Goal: Information Seeking & Learning: Learn about a topic

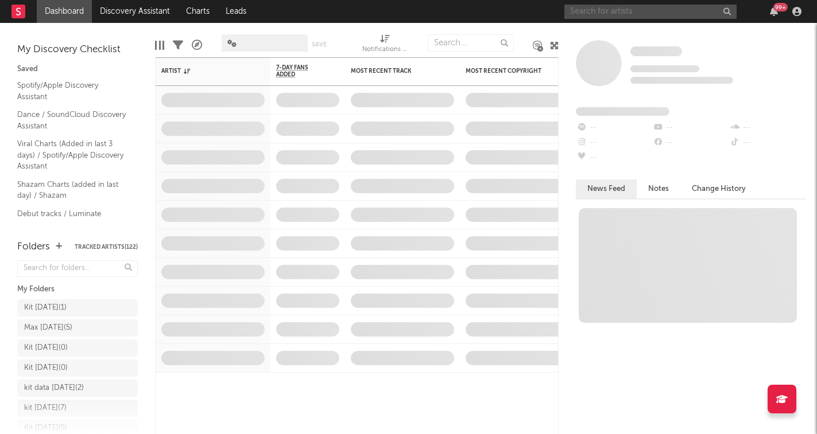
click at [687, 13] on input "text" at bounding box center [650, 12] width 172 height 14
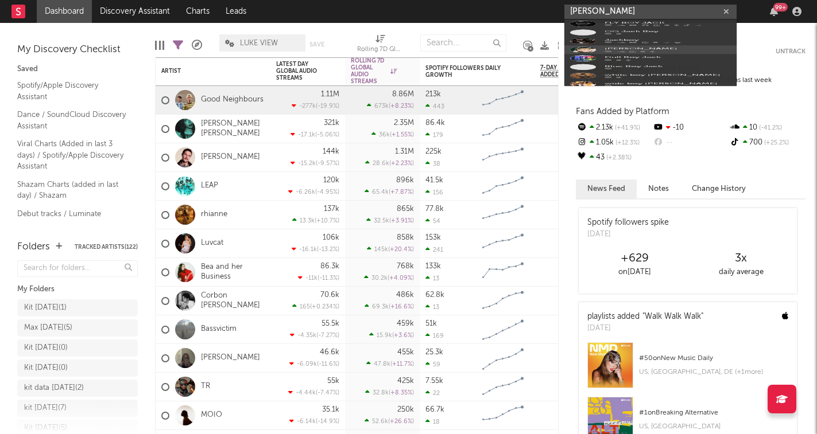
type input "[PERSON_NAME]"
click at [653, 155] on icon at bounding box center [652, 156] width 5 height 7
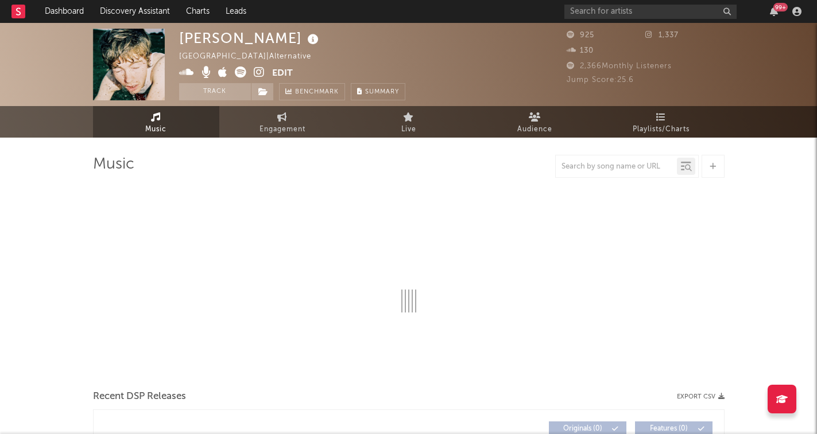
select select "1w"
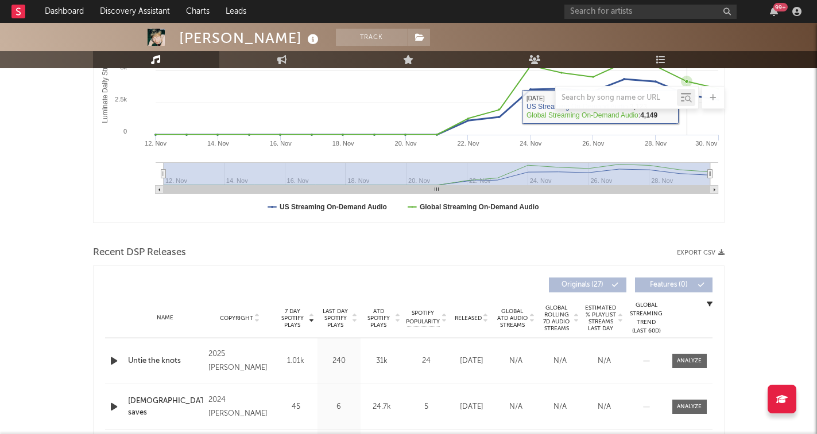
scroll to position [236, 0]
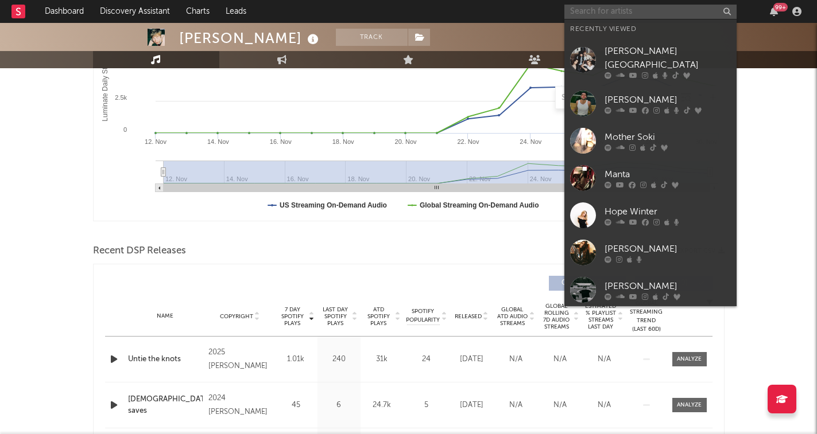
click at [599, 15] on input "text" at bounding box center [650, 12] width 172 height 14
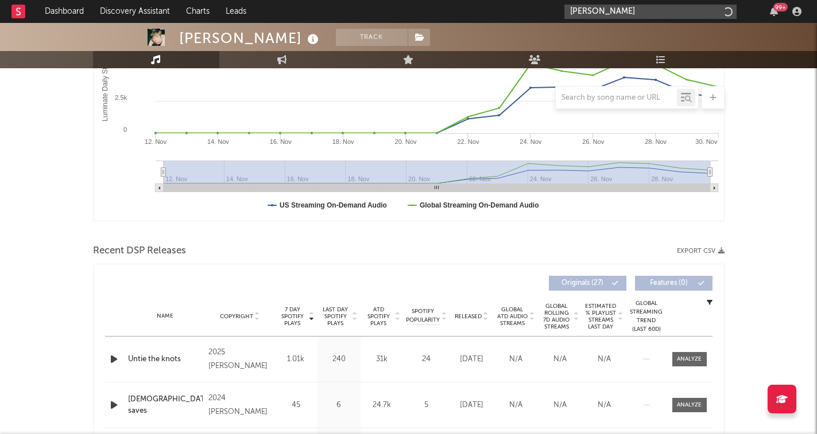
type input "[PERSON_NAME]"
click at [730, 11] on button "button" at bounding box center [725, 11] width 9 height 11
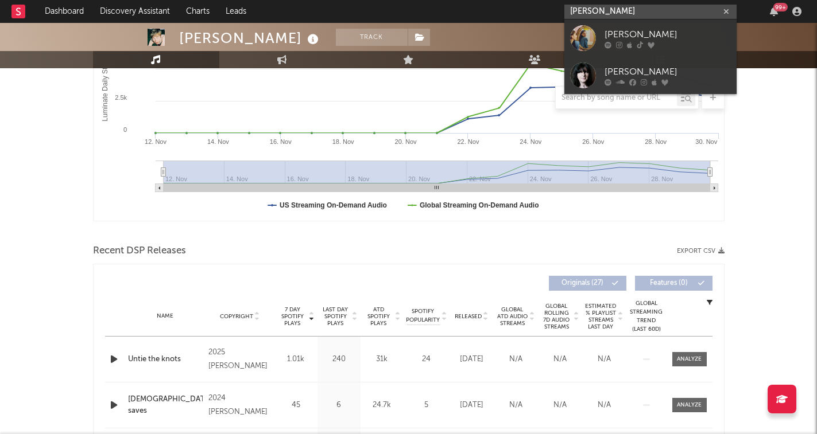
type input "[PERSON_NAME]"
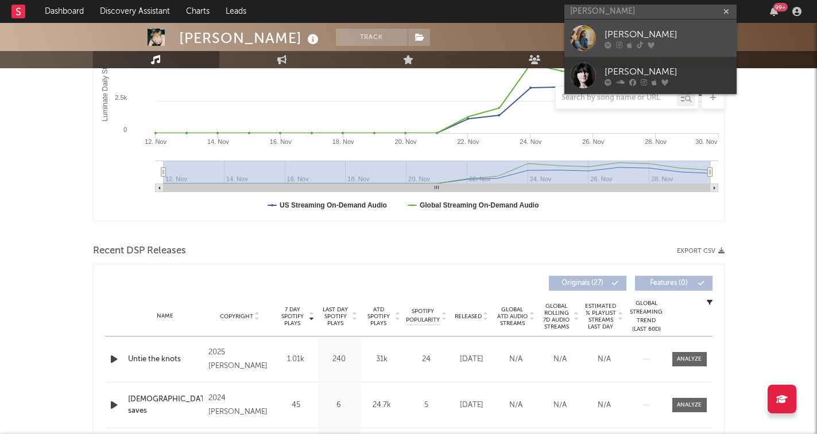
drag, startPoint x: 644, startPoint y: 17, endPoint x: 651, endPoint y: 49, distance: 32.9
click at [651, 49] on link "[PERSON_NAME]" at bounding box center [650, 38] width 172 height 37
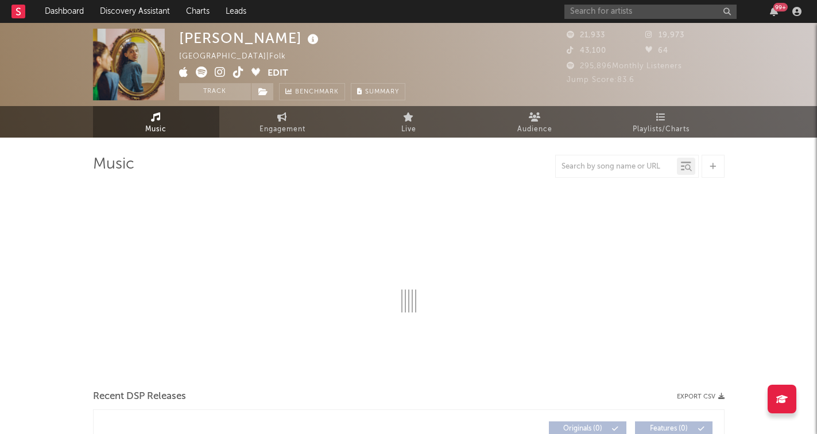
select select "6m"
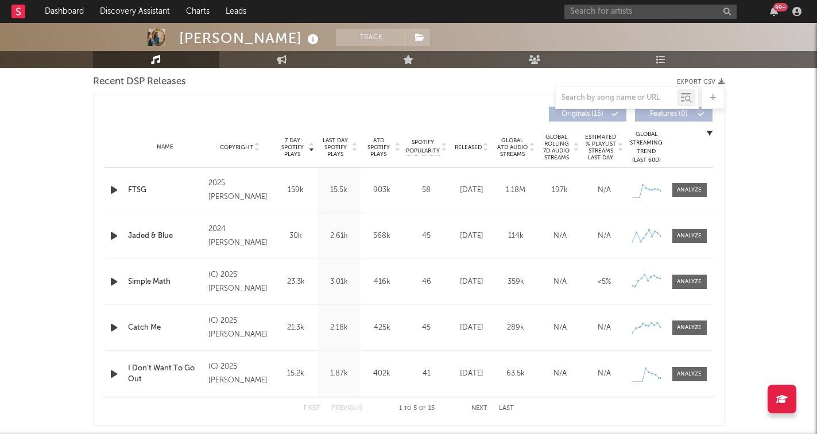
scroll to position [367, 0]
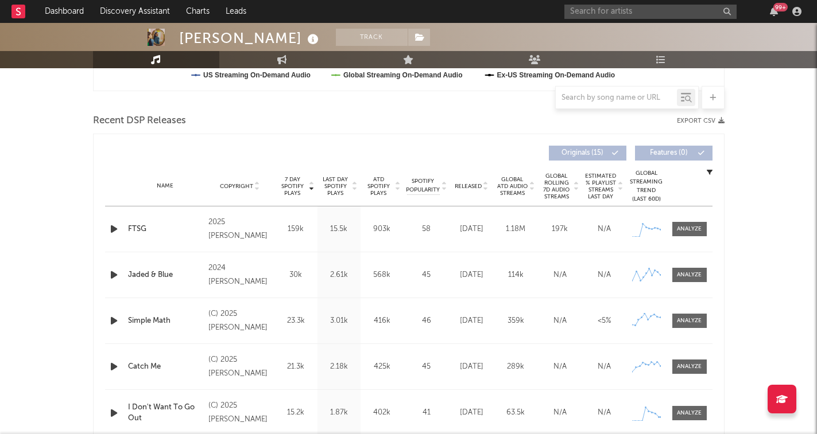
click at [488, 183] on icon at bounding box center [486, 184] width 6 height 5
click at [486, 187] on icon at bounding box center [486, 189] width 6 height 5
click at [308, 179] on div at bounding box center [311, 186] width 7 height 21
click at [312, 188] on icon at bounding box center [312, 189] width 6 height 5
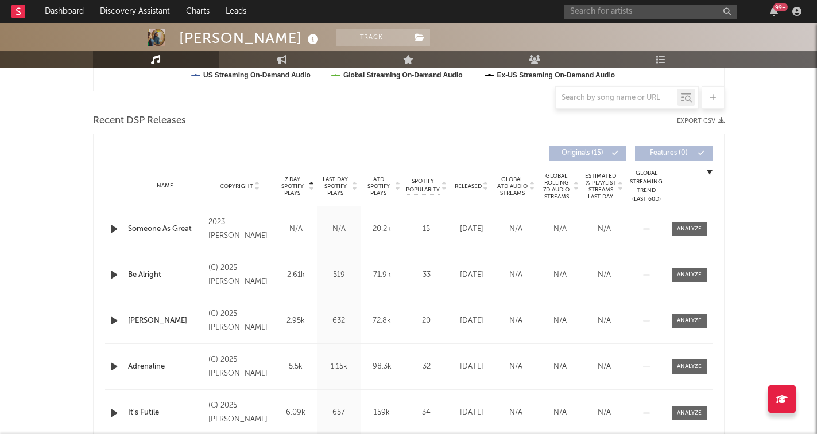
click at [312, 188] on icon at bounding box center [312, 189] width 6 height 5
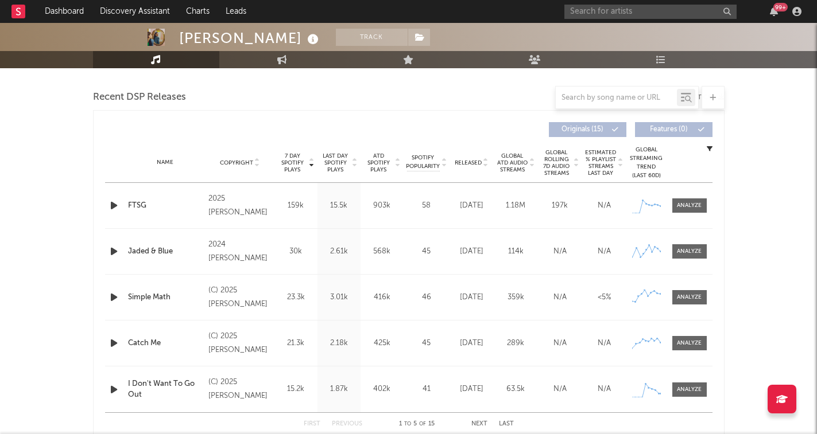
scroll to position [391, 0]
click at [664, 11] on input "text" at bounding box center [650, 12] width 172 height 14
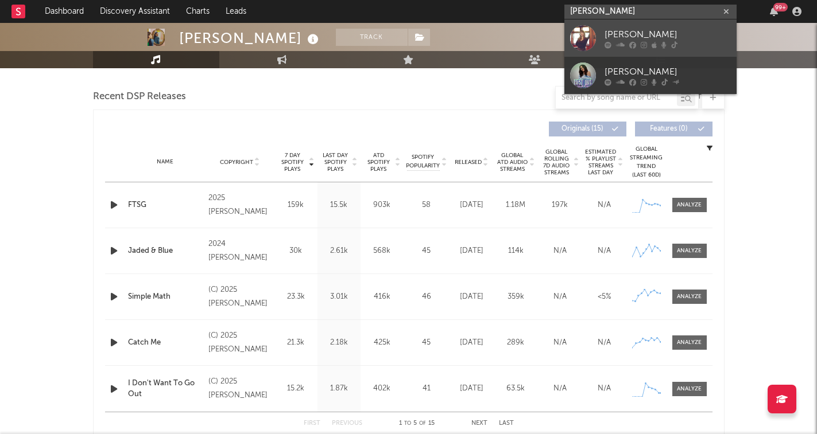
type input "[PERSON_NAME]"
click at [675, 34] on div "[PERSON_NAME]" at bounding box center [667, 35] width 126 height 14
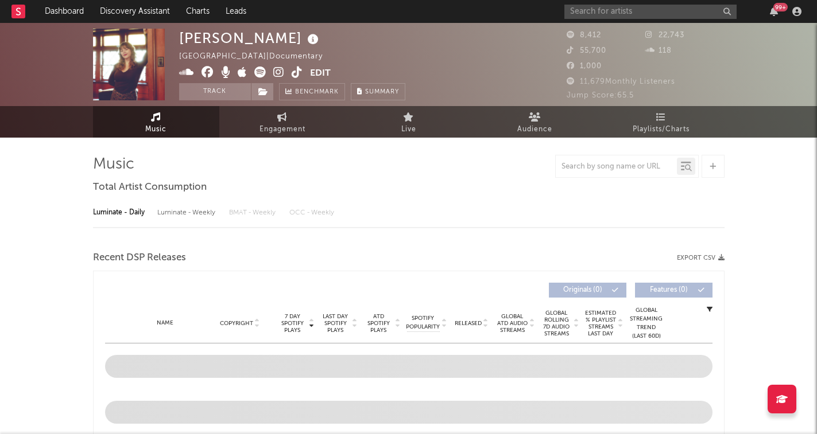
select select "6m"
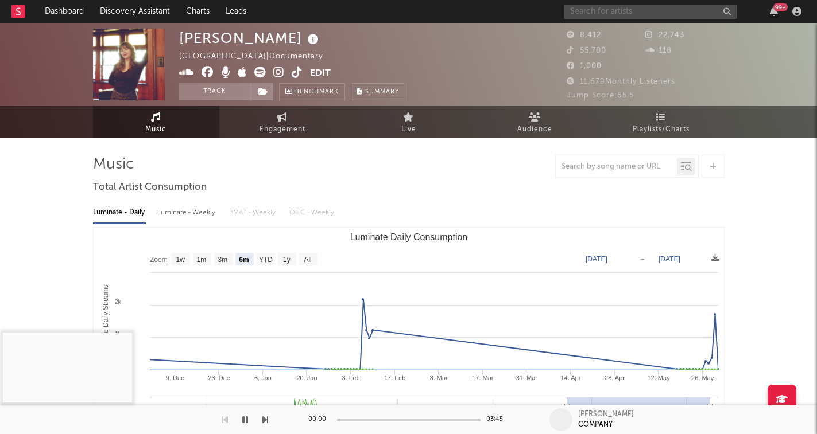
click at [631, 9] on input "text" at bounding box center [650, 12] width 172 height 14
type input "h"
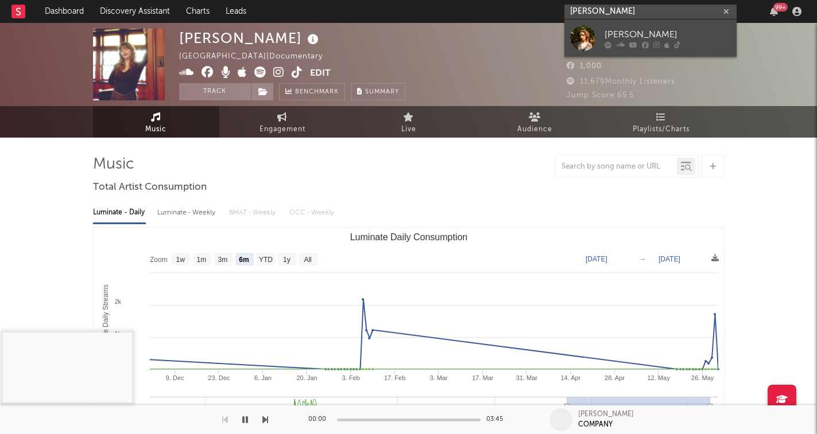
type input "[PERSON_NAME]"
click at [643, 28] on div "[PERSON_NAME]" at bounding box center [667, 35] width 126 height 14
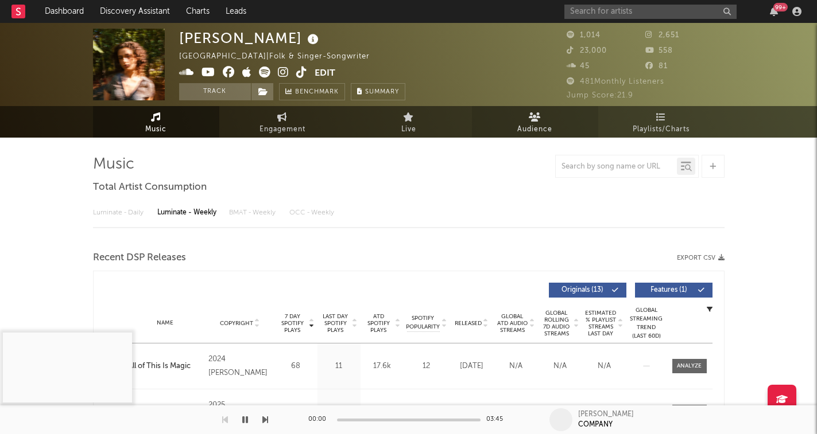
select select "6m"
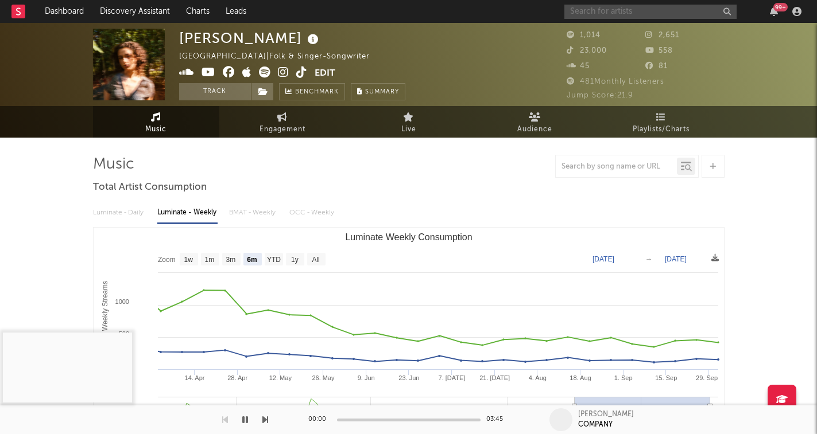
click at [638, 11] on input "text" at bounding box center [650, 12] width 172 height 14
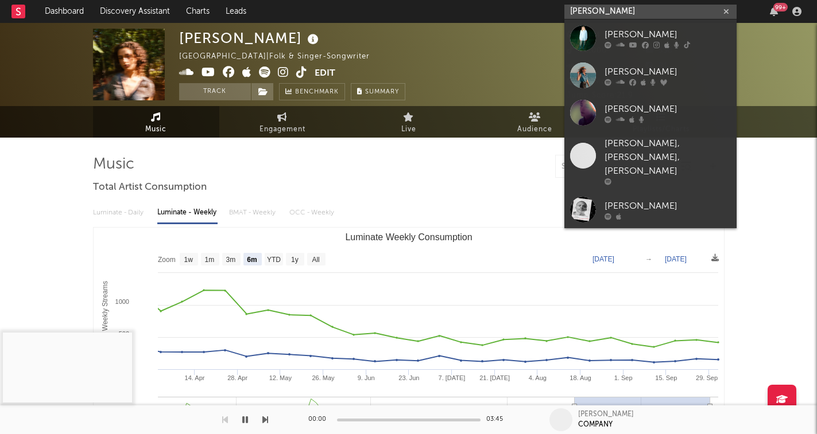
type input "[PERSON_NAME]"
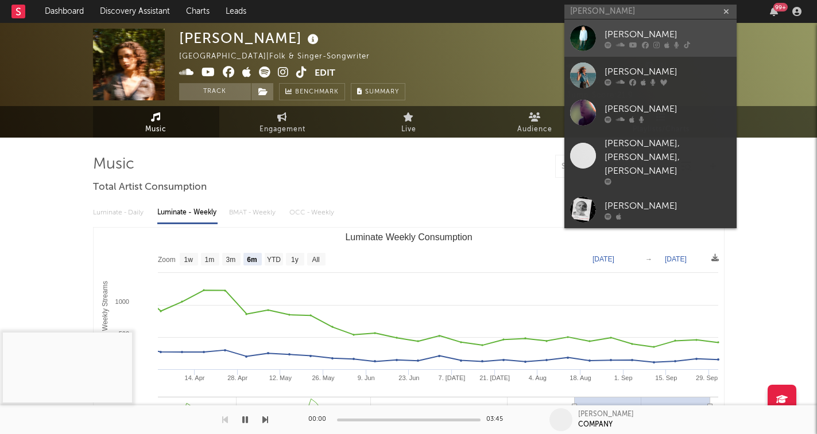
drag, startPoint x: 638, startPoint y: 11, endPoint x: 665, endPoint y: 36, distance: 36.6
click at [665, 36] on div "[PERSON_NAME]" at bounding box center [667, 35] width 126 height 14
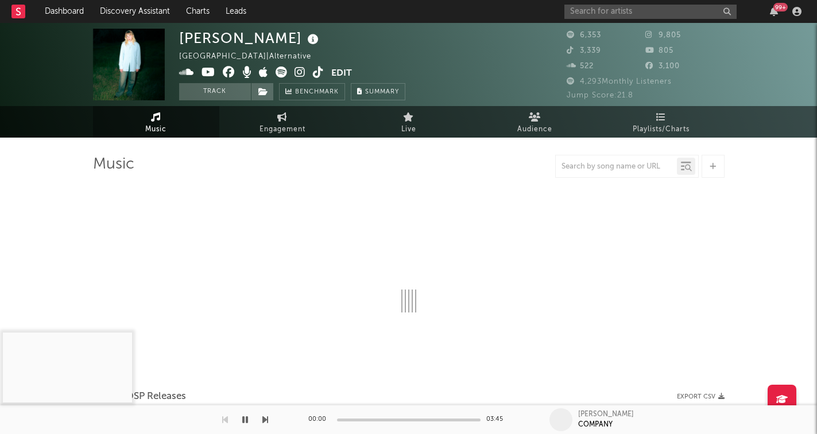
select select "1w"
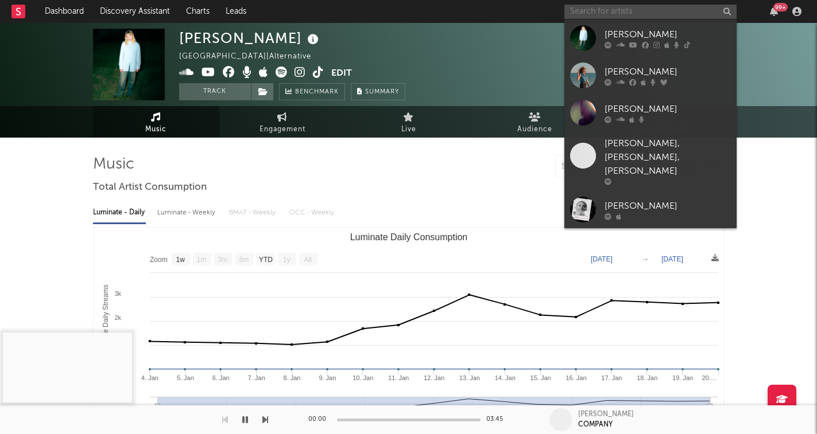
click at [677, 15] on input "text" at bounding box center [650, 12] width 172 height 14
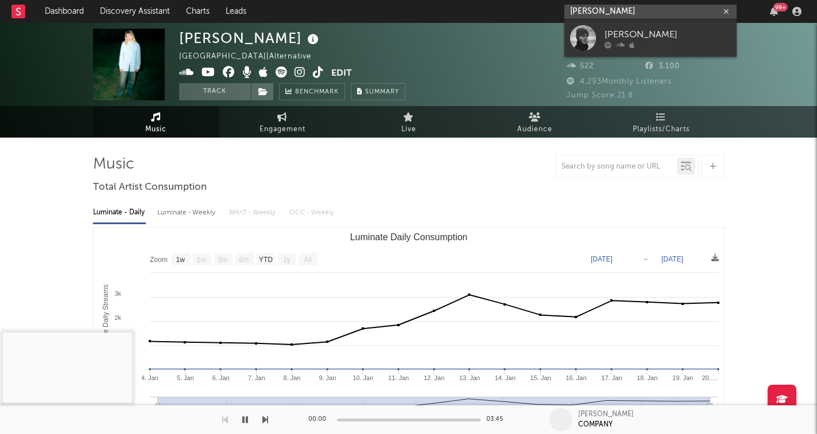
type input "[PERSON_NAME]"
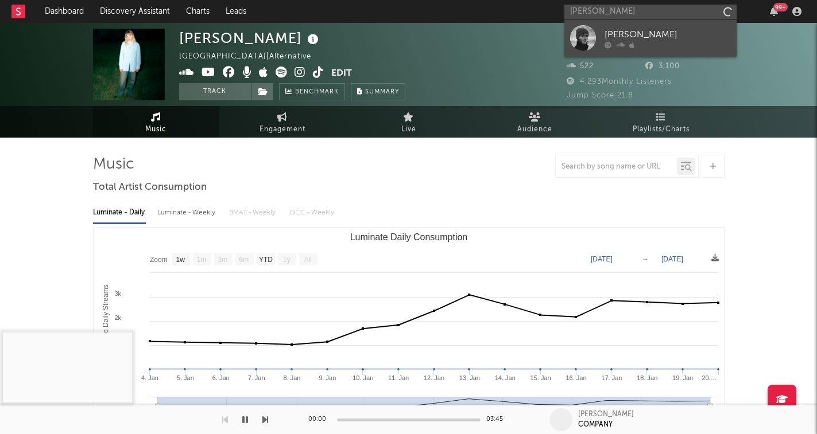
drag, startPoint x: 677, startPoint y: 15, endPoint x: 692, endPoint y: 35, distance: 24.2
click at [692, 35] on div "[PERSON_NAME]" at bounding box center [667, 35] width 126 height 14
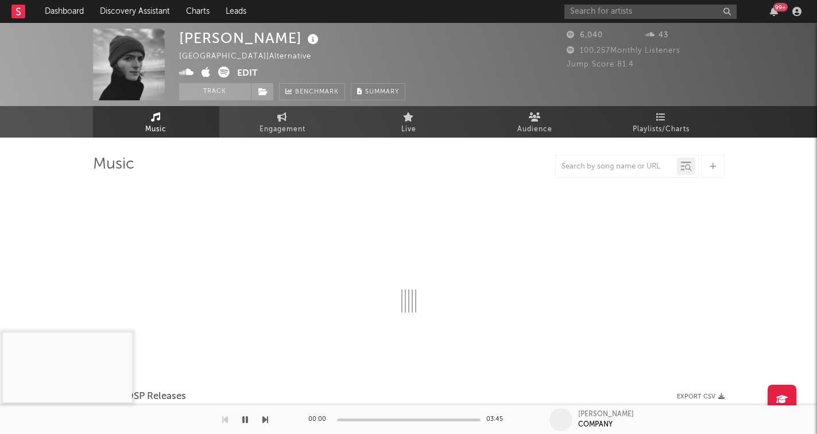
select select "6m"
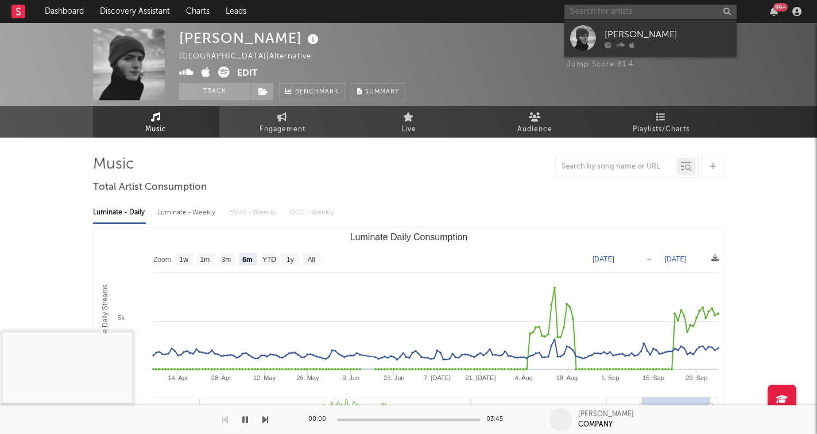
click at [622, 9] on input "text" at bounding box center [650, 12] width 172 height 14
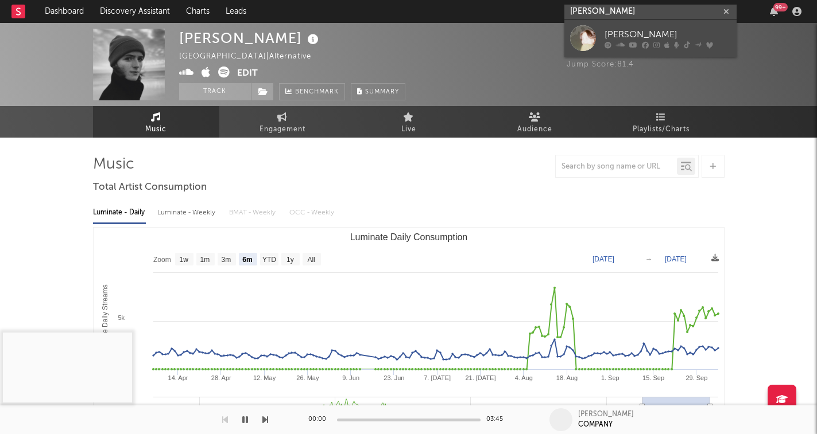
type input "[PERSON_NAME]"
click at [647, 26] on link "[PERSON_NAME]" at bounding box center [650, 38] width 172 height 37
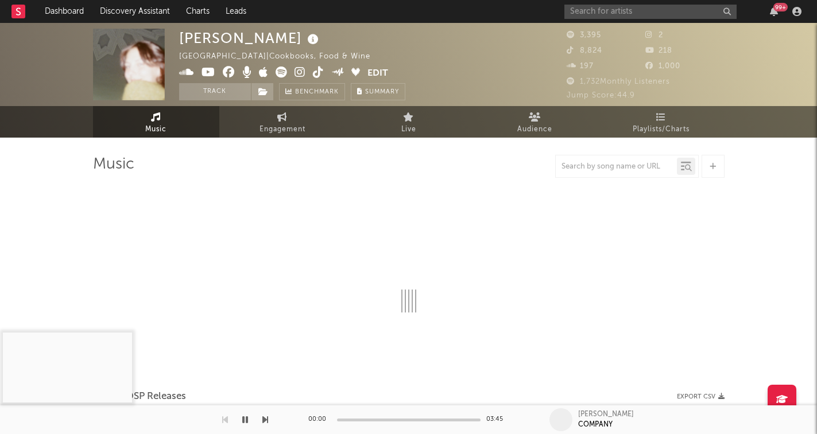
select select "6m"
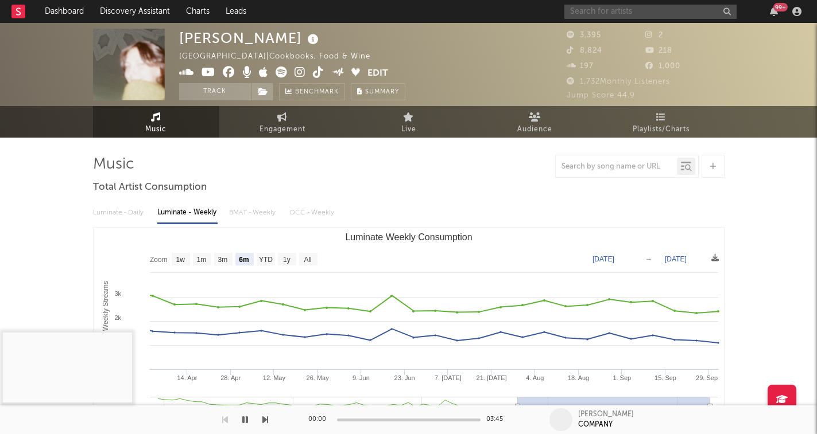
click at [678, 15] on input "text" at bounding box center [650, 12] width 172 height 14
type input "gia"
click at [701, 7] on input "gia" at bounding box center [650, 12] width 172 height 14
click at [728, 14] on icon "button" at bounding box center [726, 11] width 6 height 7
paste input "[URL][DOMAIN_NAME]"
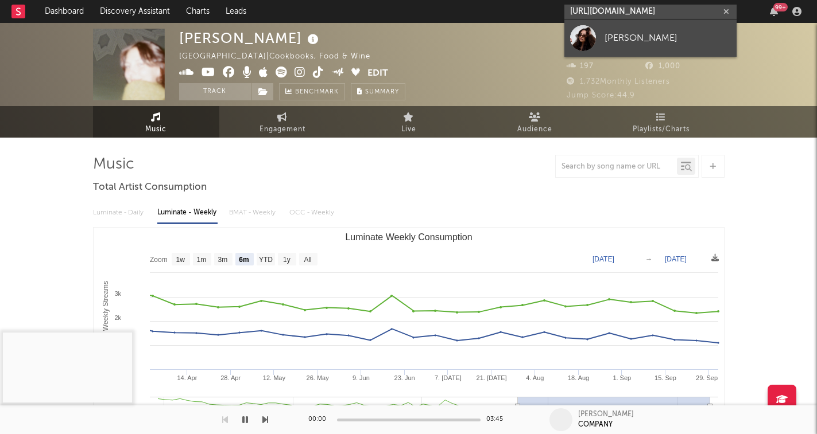
type input "[URL][DOMAIN_NAME]"
click at [638, 38] on div "[PERSON_NAME]" at bounding box center [667, 38] width 126 height 14
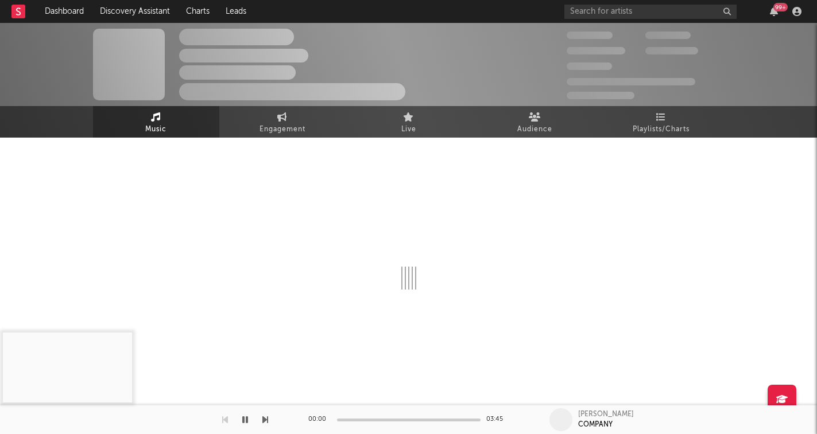
select select "1w"
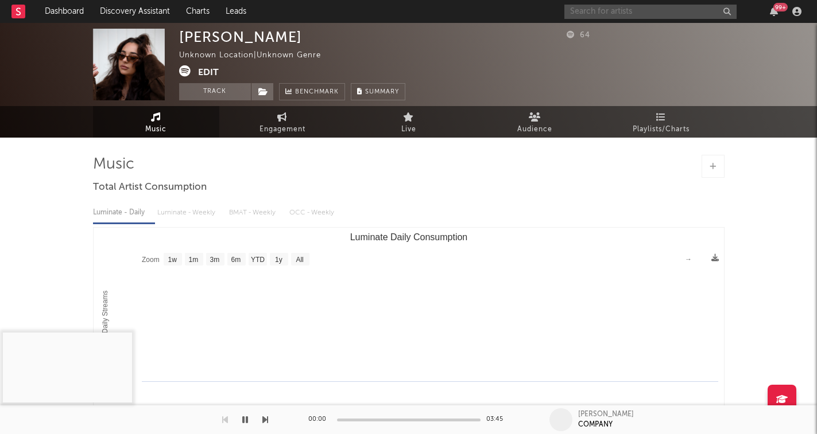
click at [624, 7] on input "text" at bounding box center [650, 12] width 172 height 14
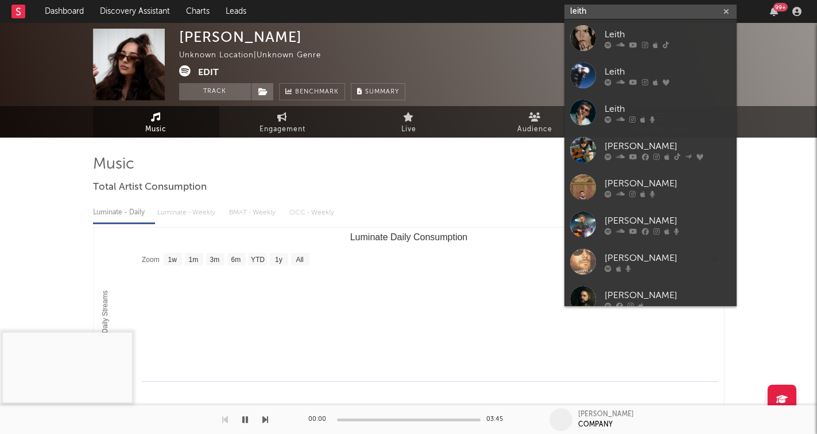
type input "Leith"
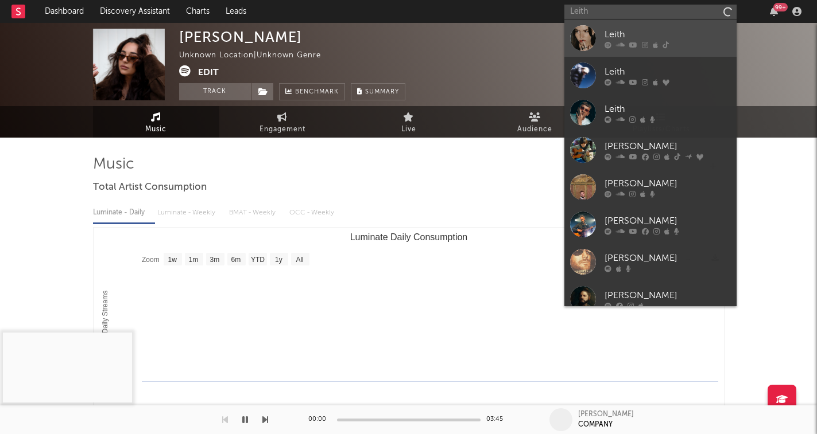
drag, startPoint x: 624, startPoint y: 7, endPoint x: 638, endPoint y: 37, distance: 32.4
click at [638, 37] on div "Leith" at bounding box center [667, 35] width 126 height 14
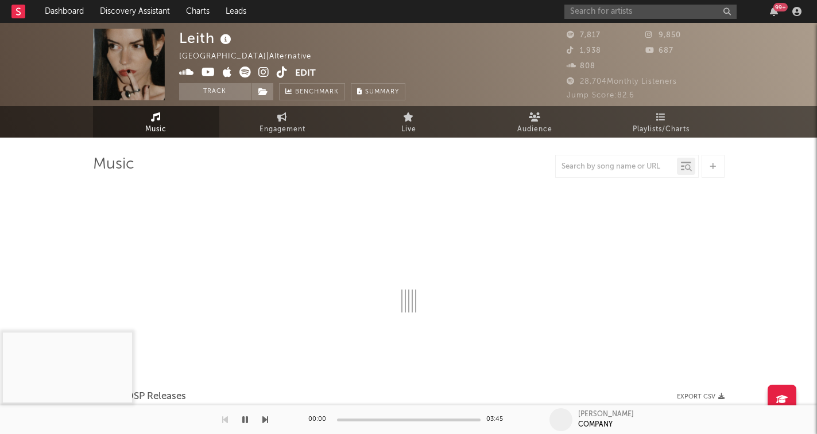
select select "6m"
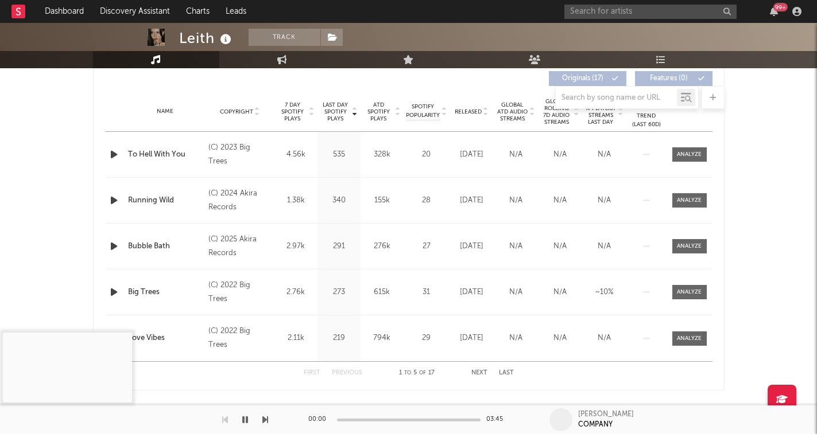
scroll to position [470, 0]
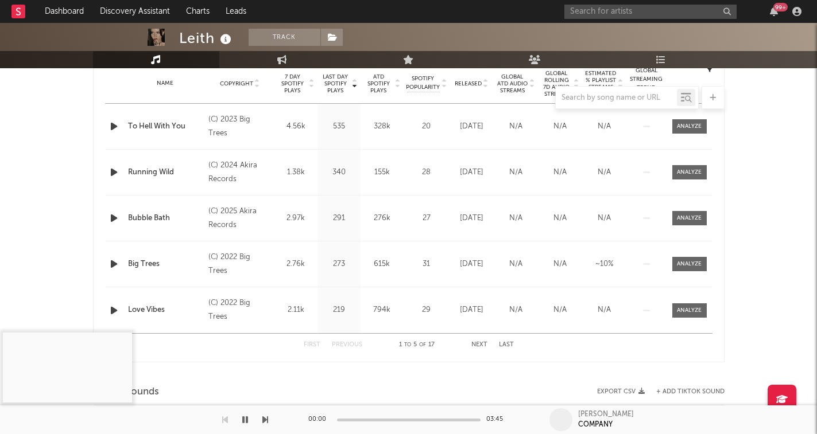
click at [255, 84] on icon at bounding box center [257, 86] width 6 height 5
click at [488, 85] on icon at bounding box center [486, 86] width 6 height 5
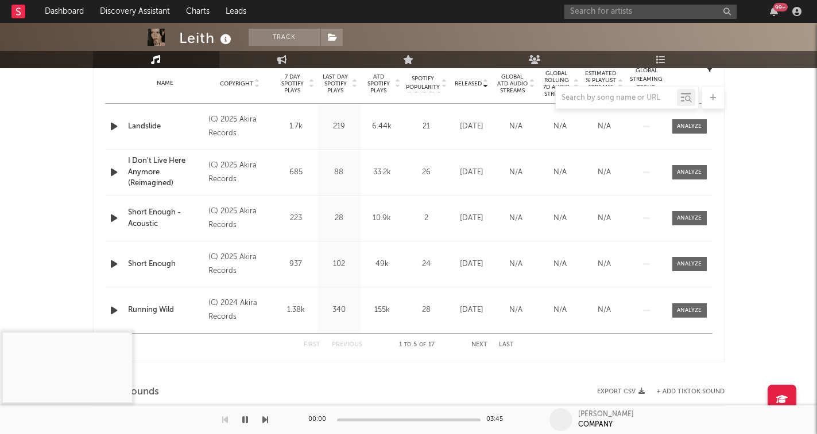
click at [302, 83] on span "7 Day Spotify Plays" at bounding box center [292, 83] width 30 height 21
click at [115, 122] on icon "button" at bounding box center [114, 126] width 12 height 14
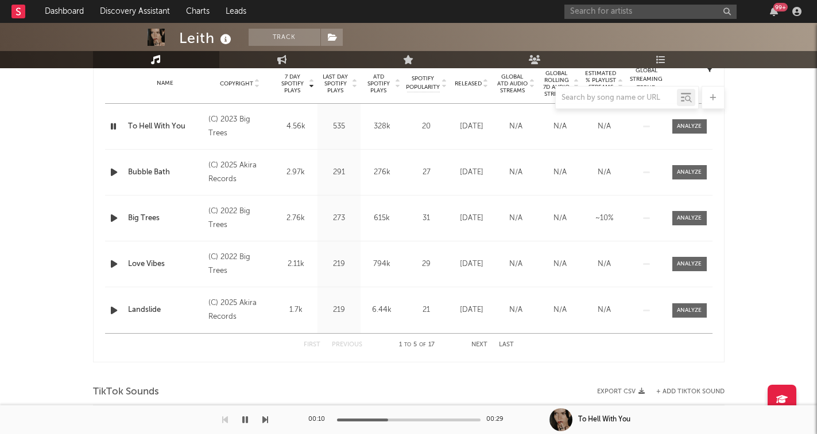
click at [114, 128] on icon "button" at bounding box center [113, 126] width 11 height 14
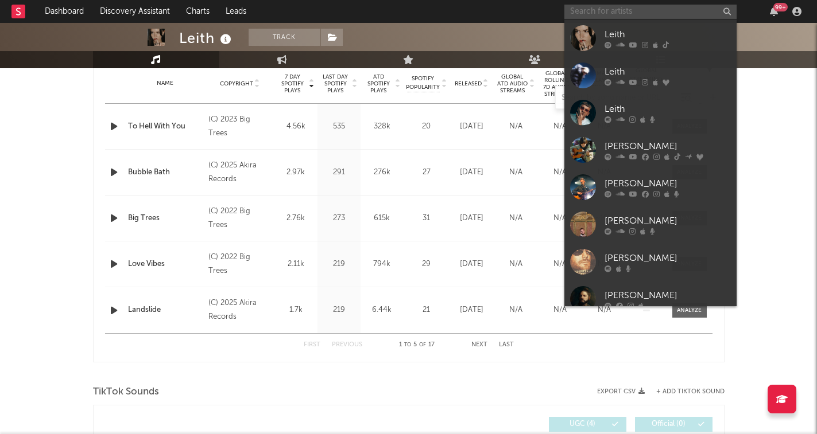
click at [675, 18] on input "text" at bounding box center [650, 12] width 172 height 14
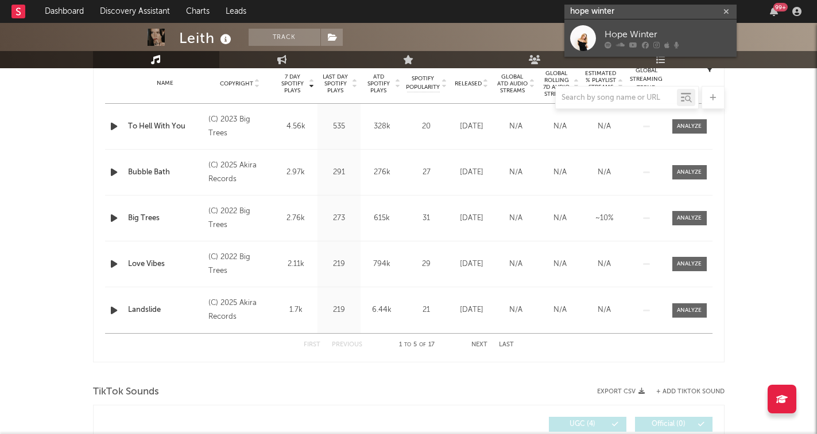
type input "hope winter"
click at [652, 31] on div "Hope Winter" at bounding box center [667, 35] width 126 height 14
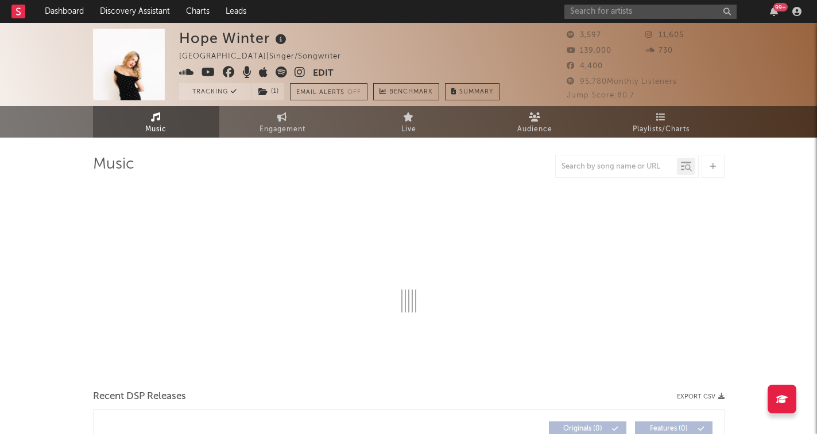
select select "1w"
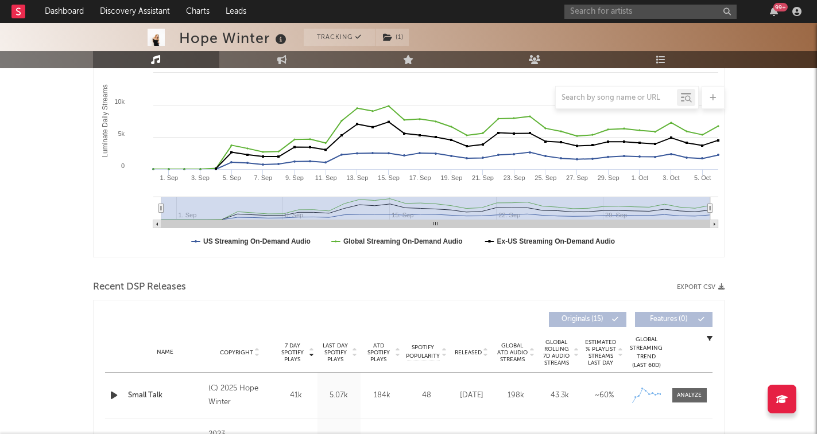
scroll to position [299, 0]
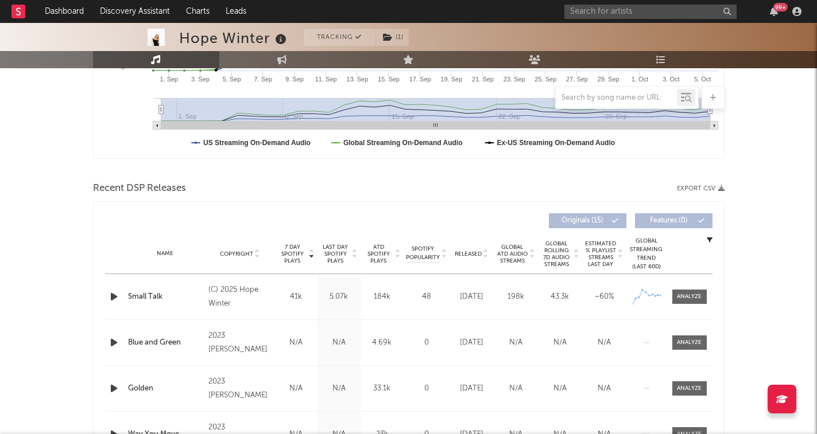
click at [115, 296] on icon "button" at bounding box center [114, 297] width 12 height 14
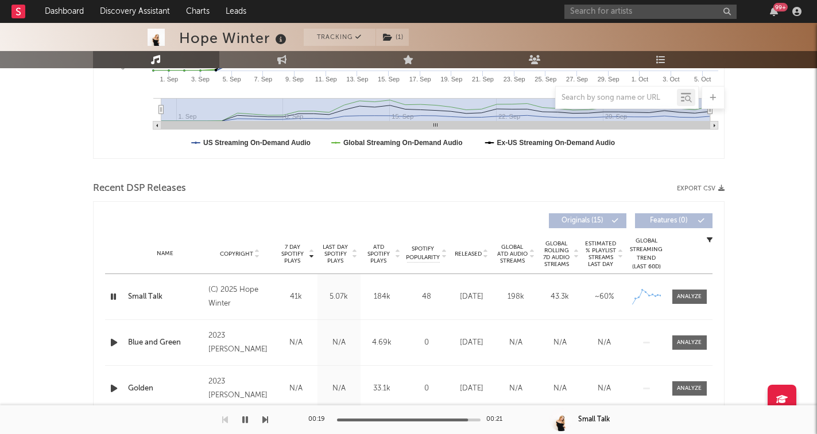
click at [246, 424] on icon "button" at bounding box center [245, 420] width 6 height 9
